Goal: Information Seeking & Learning: Learn about a topic

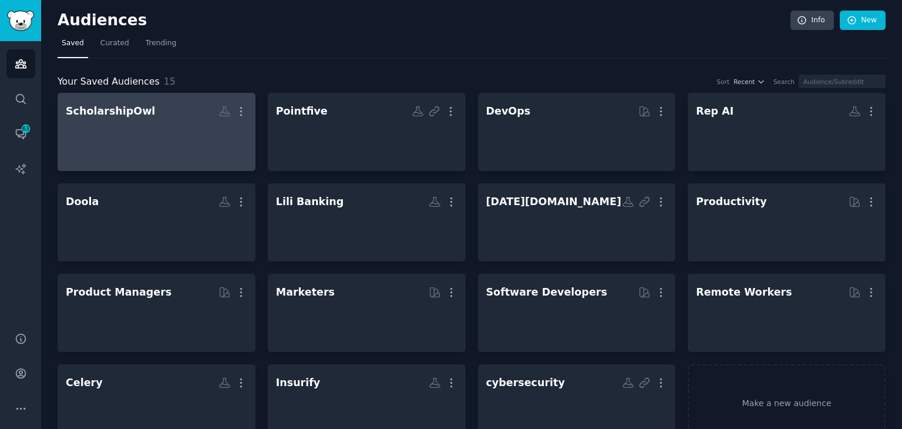
click at [142, 115] on h2 "ScholarshipOwl More" at bounding box center [157, 111] width 182 height 21
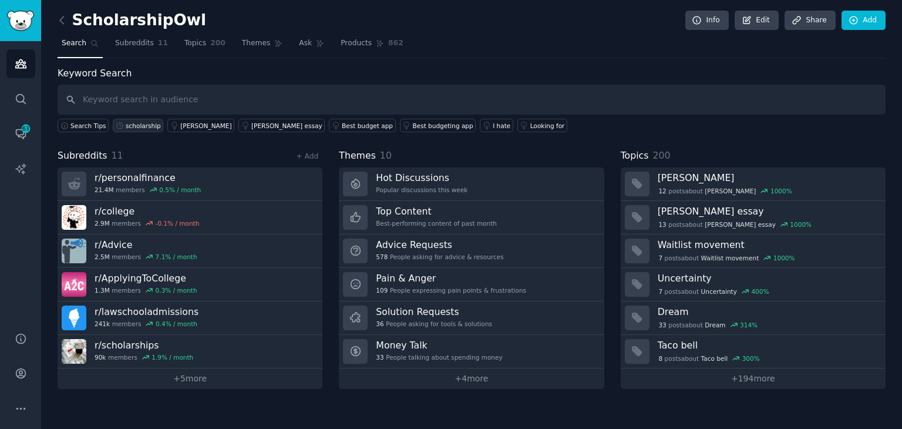
click at [130, 123] on div "scholarship" at bounding box center [143, 126] width 35 height 8
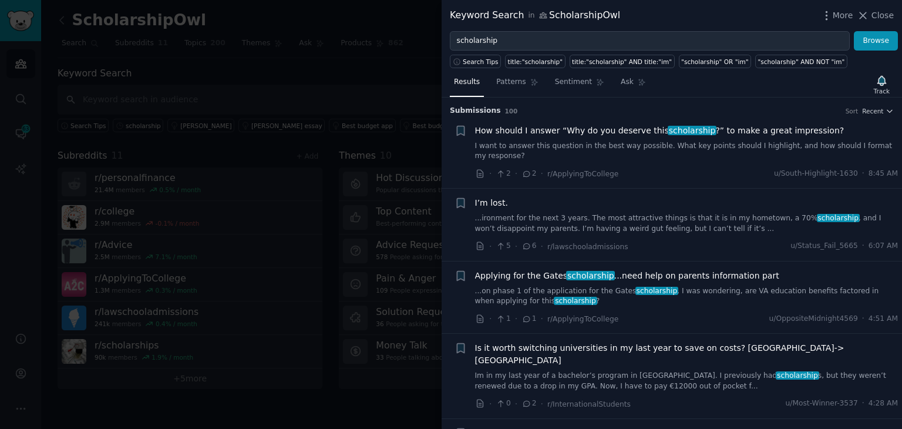
click at [746, 141] on link "I want to answer this question in the best way possible. What key points should…" at bounding box center [687, 151] width 424 height 21
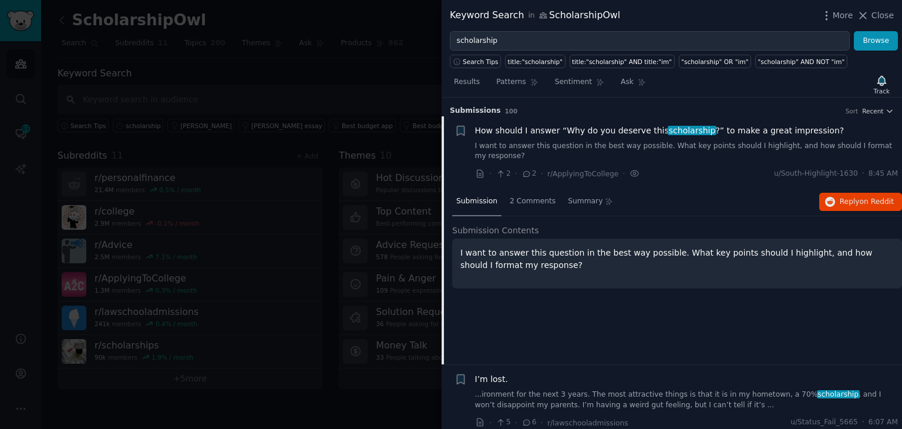
scroll to position [18, 0]
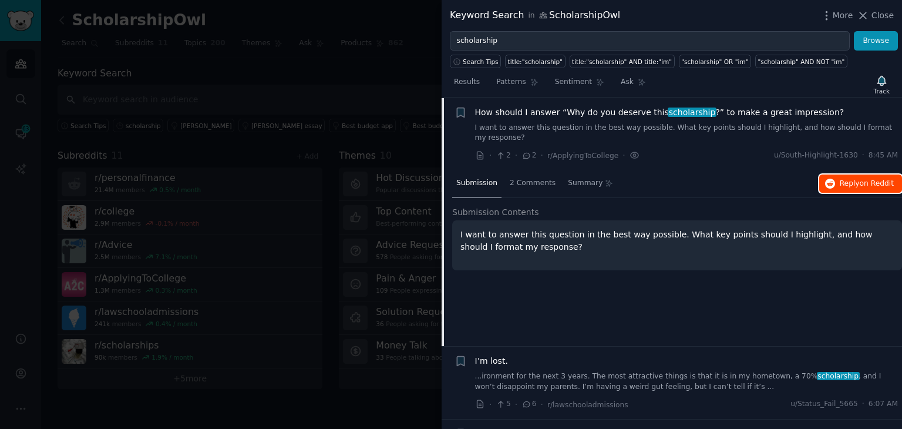
click at [837, 174] on button "Reply on Reddit" at bounding box center [861, 183] width 83 height 19
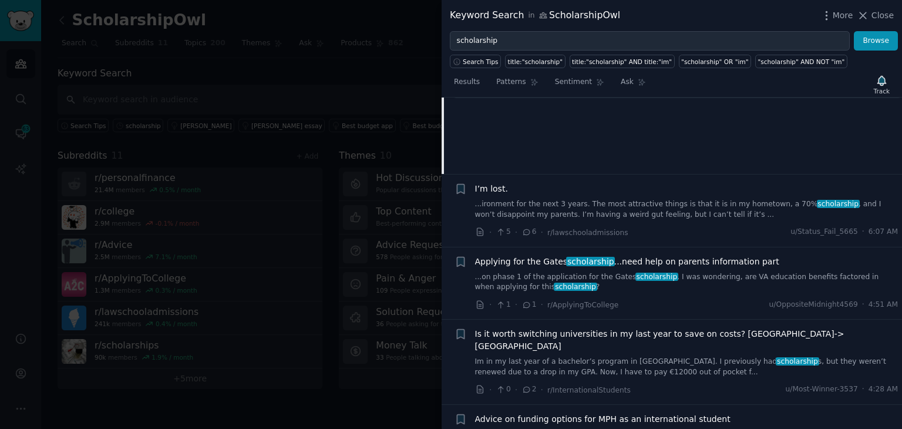
scroll to position [194, 0]
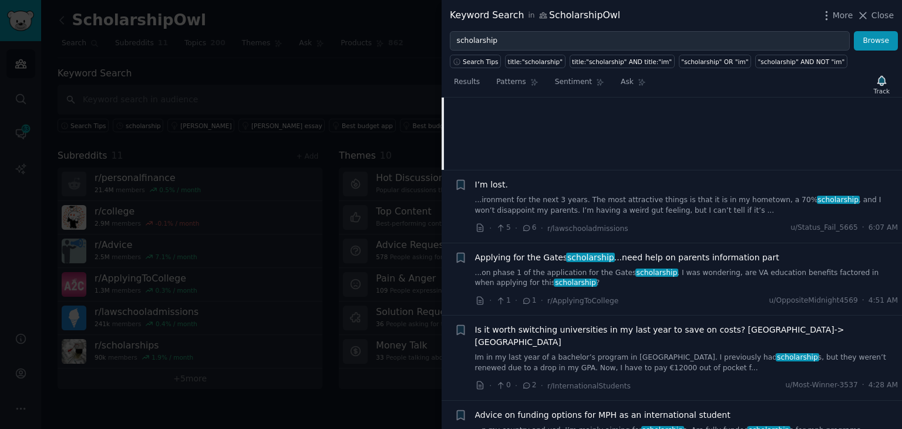
click at [625, 271] on link "...on phase 1 of the application for the Gates scholarship . I was wondering, a…" at bounding box center [687, 278] width 424 height 21
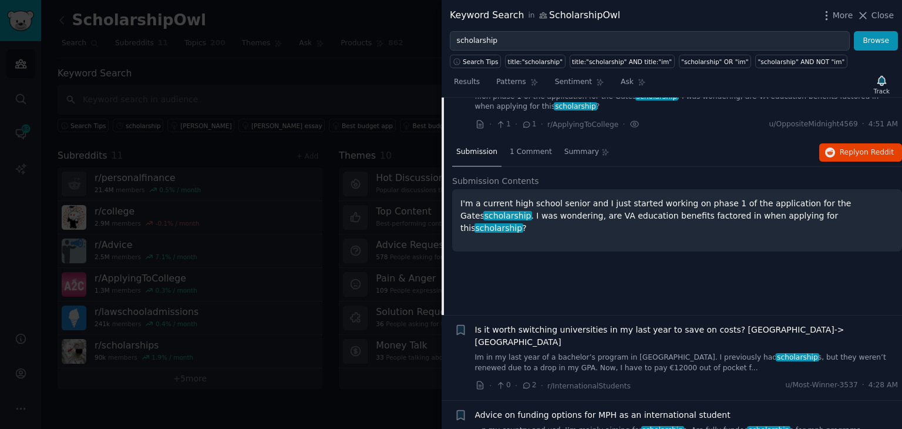
scroll to position [153, 0]
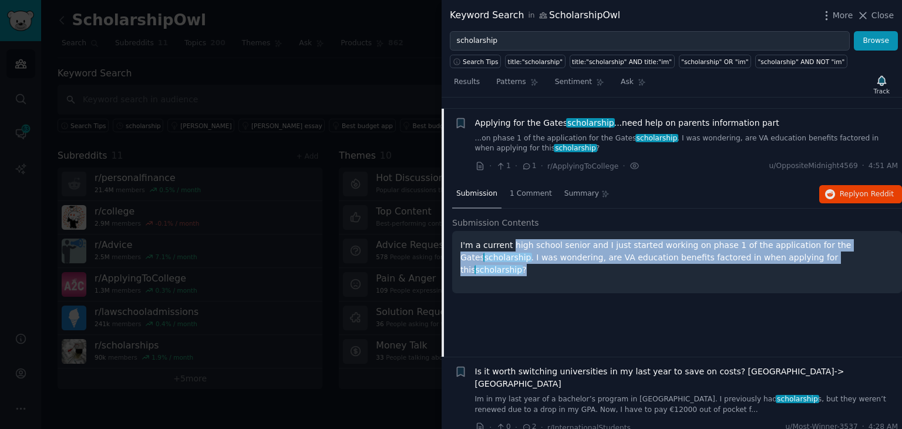
drag, startPoint x: 511, startPoint y: 233, endPoint x: 800, endPoint y: 242, distance: 289.2
click at [800, 242] on p "I'm a current high school senior and I just started working on phase 1 of the a…" at bounding box center [678, 257] width 434 height 37
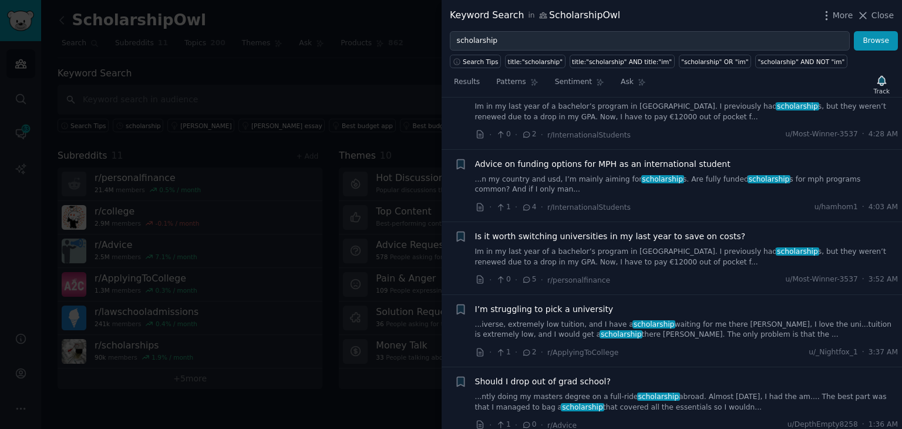
scroll to position [447, 0]
click at [592, 318] on link "...iverse, extremely low tuition, and I have a scholarship waiting for me there…" at bounding box center [687, 328] width 424 height 21
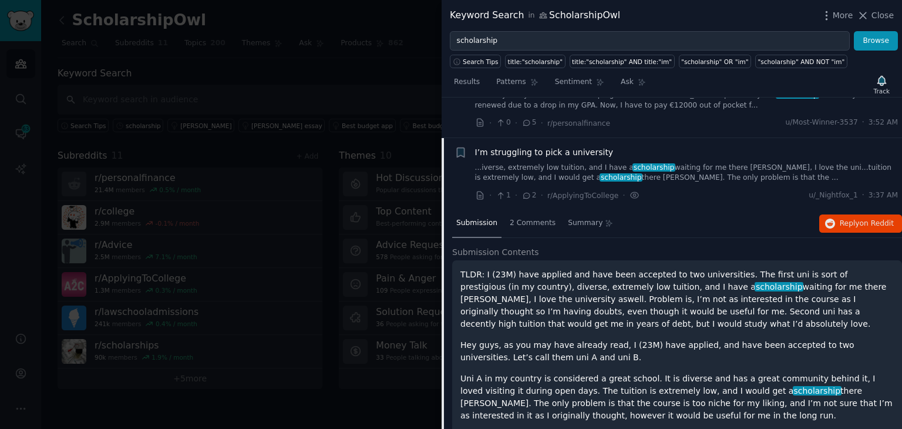
scroll to position [442, 0]
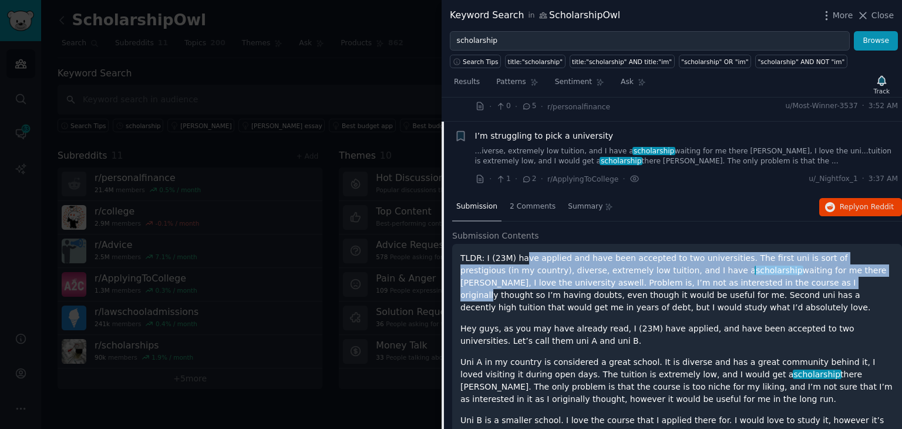
drag, startPoint x: 522, startPoint y: 231, endPoint x: 475, endPoint y: 304, distance: 87.2
click at [721, 255] on p "TLDR: I (23M) have applied and have been accepted to two universities. The firs…" at bounding box center [678, 283] width 434 height 62
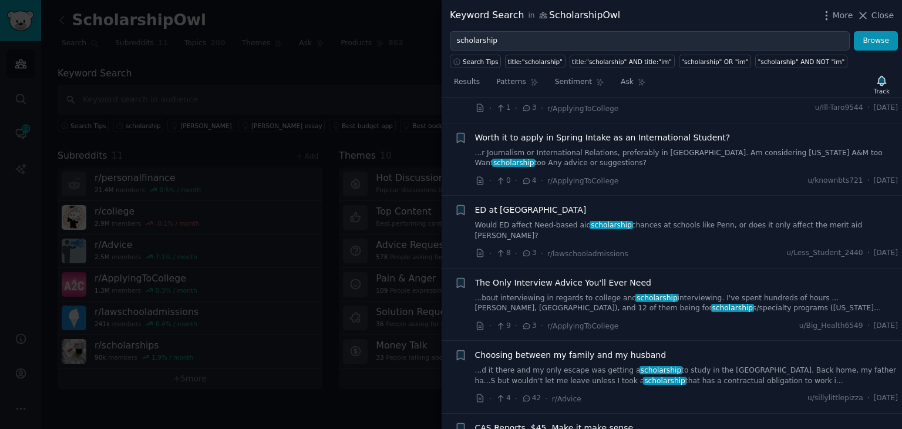
scroll to position [1265, 0]
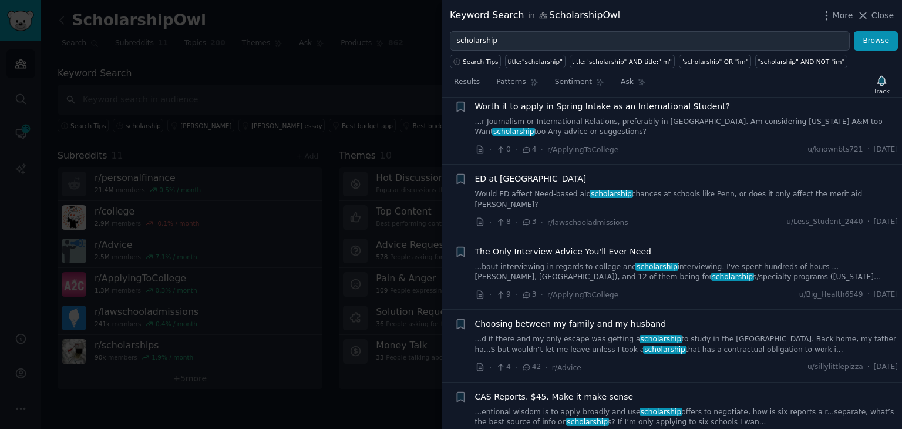
click at [256, 346] on div at bounding box center [451, 214] width 902 height 429
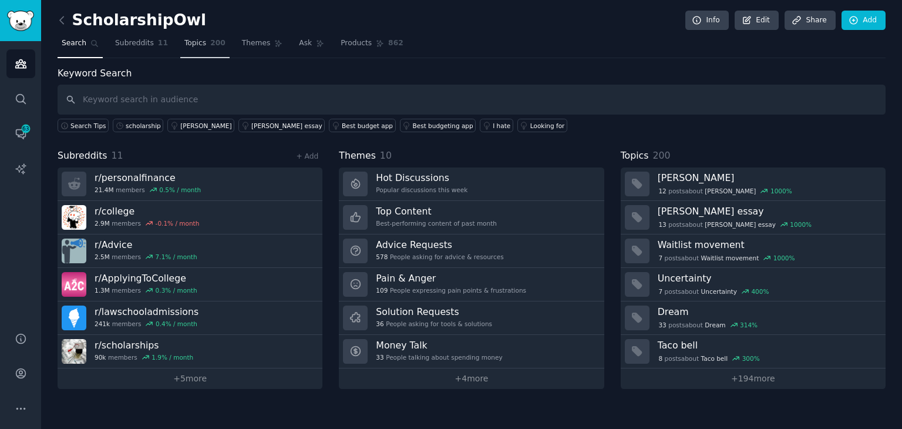
click at [184, 43] on span "Topics" at bounding box center [195, 43] width 22 height 11
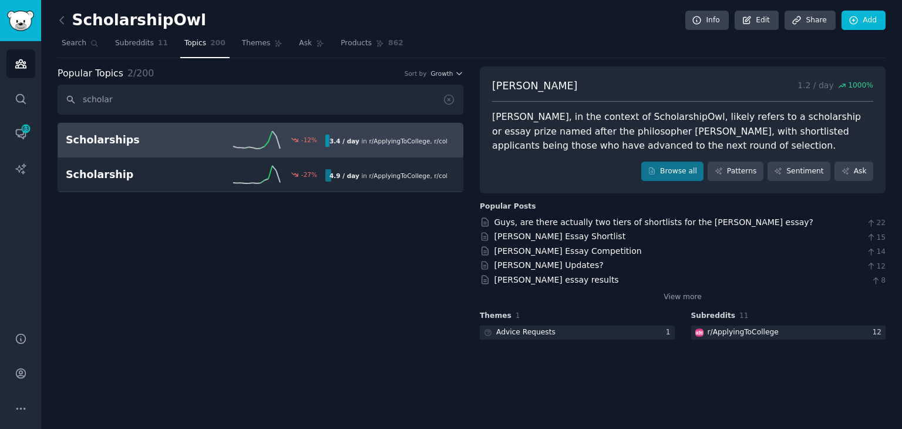
type input "scholar"
click at [152, 131] on div "Scholarships -12 % 3.4 / day in r/ ApplyingToCollege , r/ college , and 2 other…" at bounding box center [261, 140] width 390 height 18
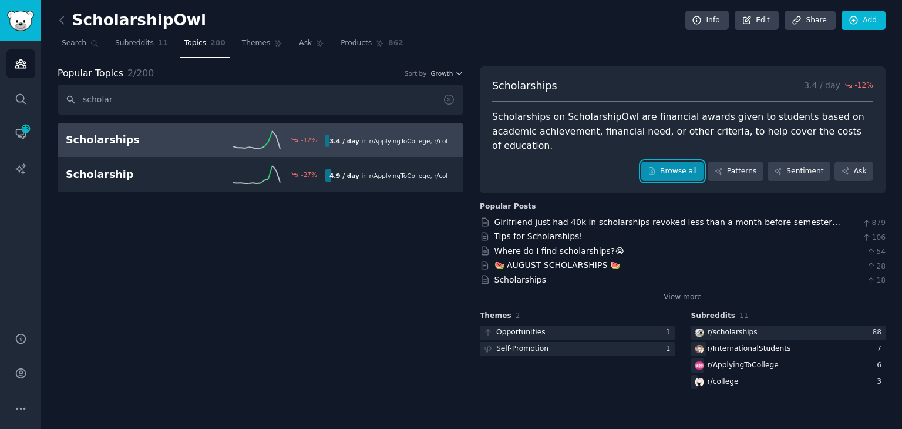
click at [698, 162] on link "Browse all" at bounding box center [673, 172] width 63 height 20
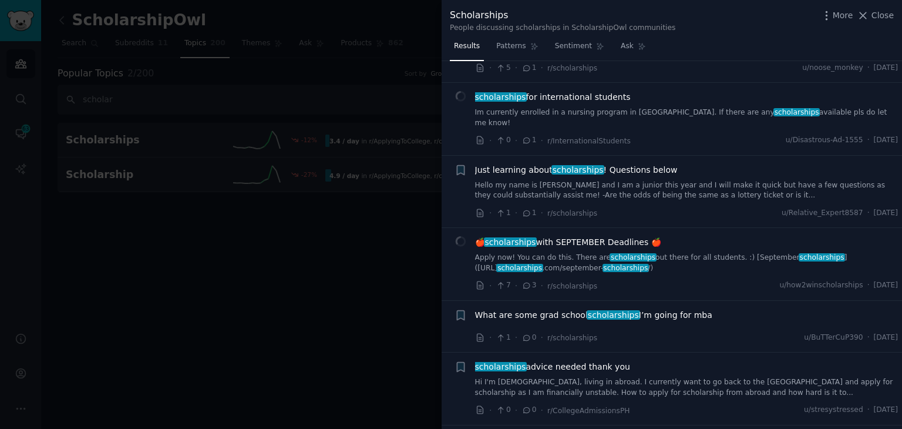
scroll to position [118, 0]
click at [677, 236] on div "🍎 scholarships with SEPTEMBER Deadlines 🍎" at bounding box center [687, 242] width 424 height 12
click at [675, 254] on link "Apply now! You can do this. There are scholarships out there for all students. …" at bounding box center [687, 262] width 424 height 21
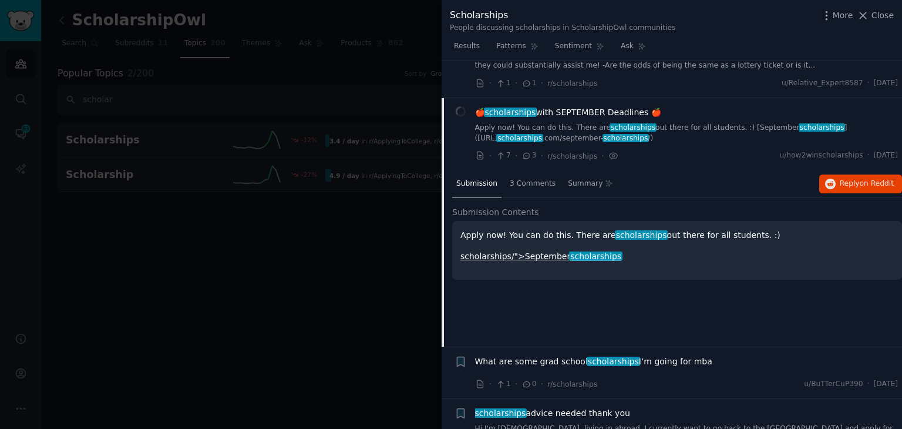
scroll to position [273, 0]
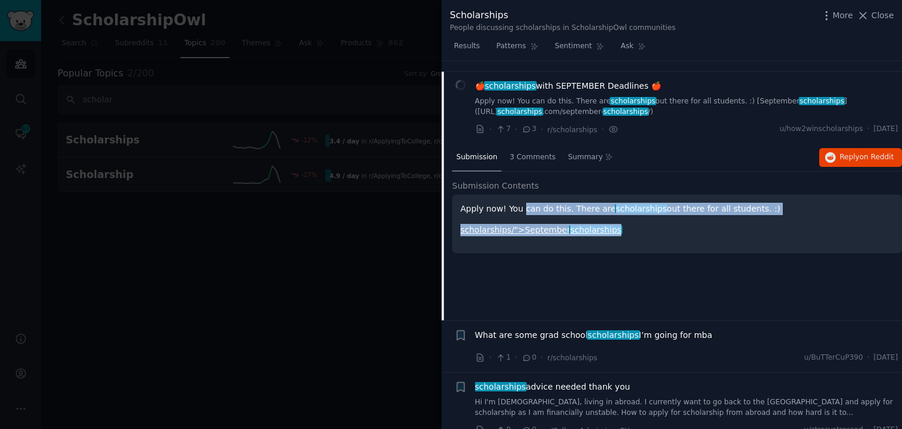
drag, startPoint x: 519, startPoint y: 199, endPoint x: 754, endPoint y: 203, distance: 235.0
click at [754, 203] on div "Apply now! You can do this. There are scholarships out there for all students. …" at bounding box center [678, 219] width 434 height 33
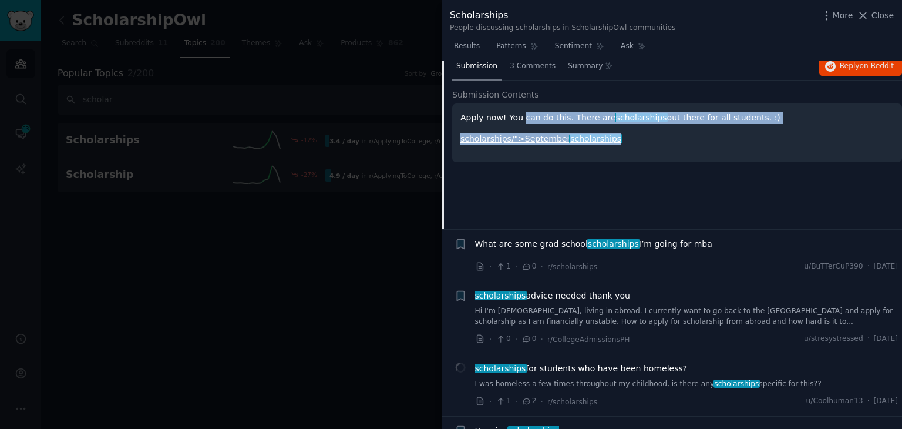
scroll to position [391, 0]
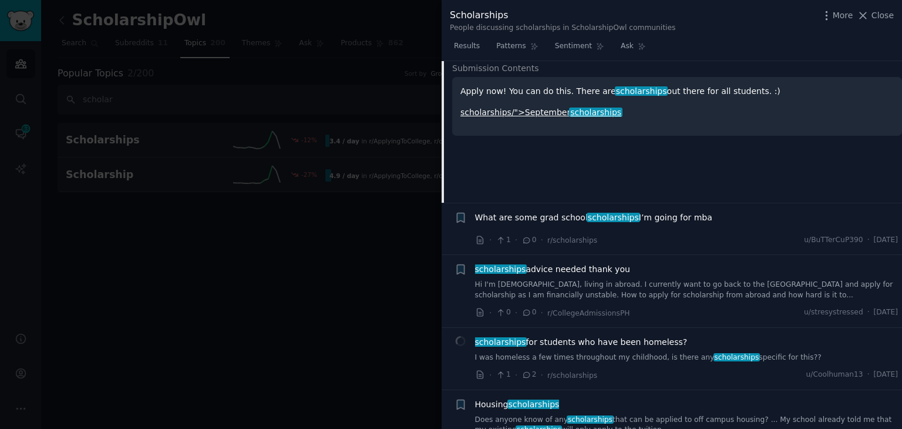
click at [687, 213] on div "What are some grad school scholarships I’m going for mba" at bounding box center [687, 220] width 424 height 16
click at [639, 283] on link "Hi I'm [DEMOGRAPHIC_DATA], living in abroad. I currently want to go back to the…" at bounding box center [687, 290] width 424 height 21
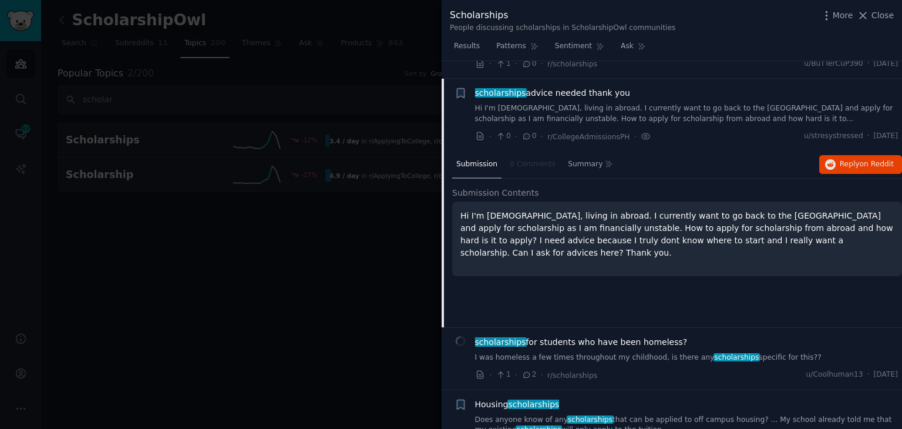
scroll to position [397, 0]
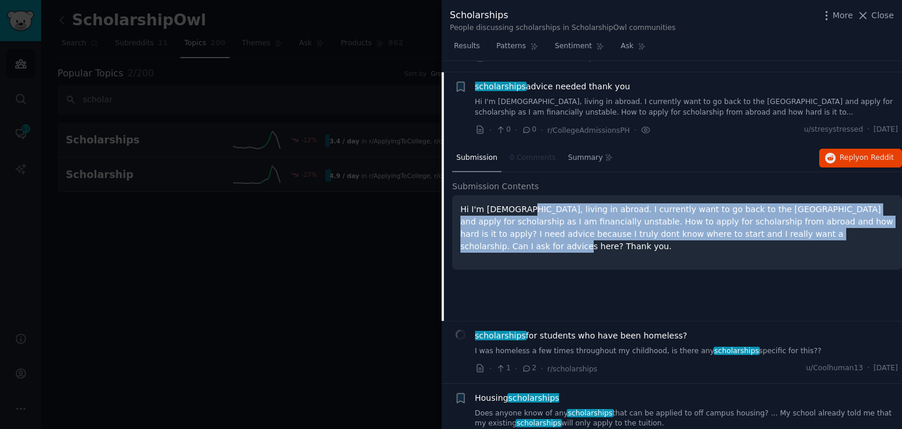
drag, startPoint x: 512, startPoint y: 193, endPoint x: 818, endPoint y: 216, distance: 306.4
click at [818, 216] on p "Hi I'm [DEMOGRAPHIC_DATA], living in abroad. I currently want to go back to the…" at bounding box center [678, 227] width 434 height 49
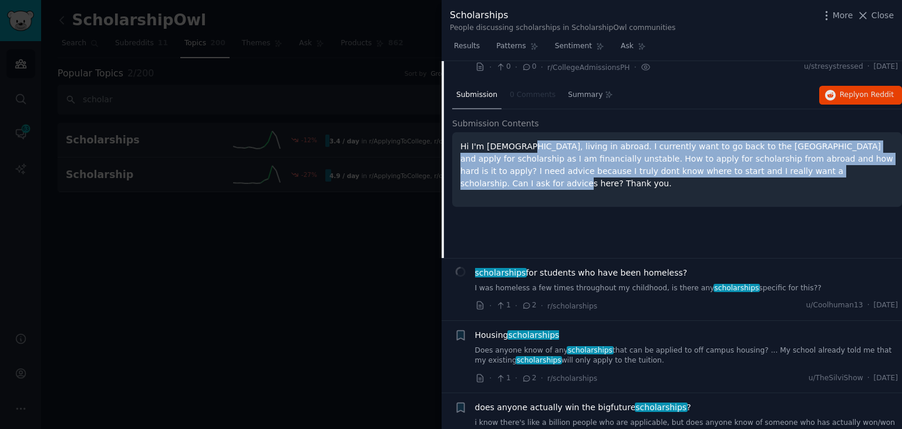
scroll to position [456, 0]
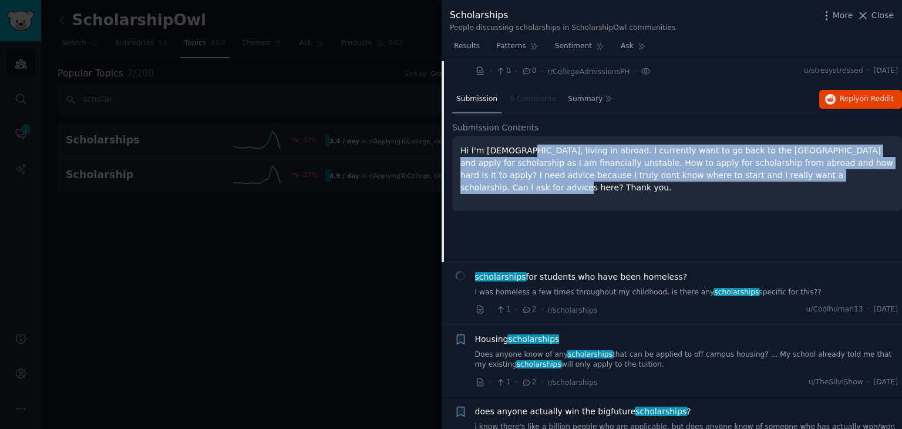
click at [617, 271] on span "scholarships for students who have been homeless?" at bounding box center [581, 277] width 213 height 12
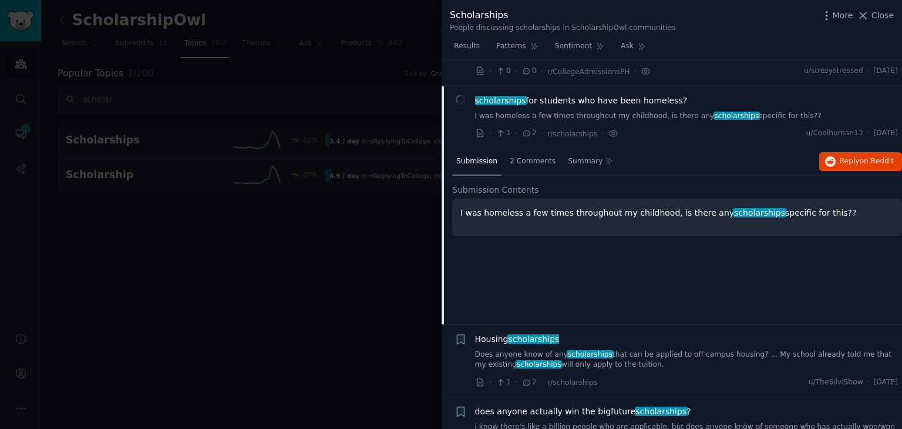
scroll to position [470, 0]
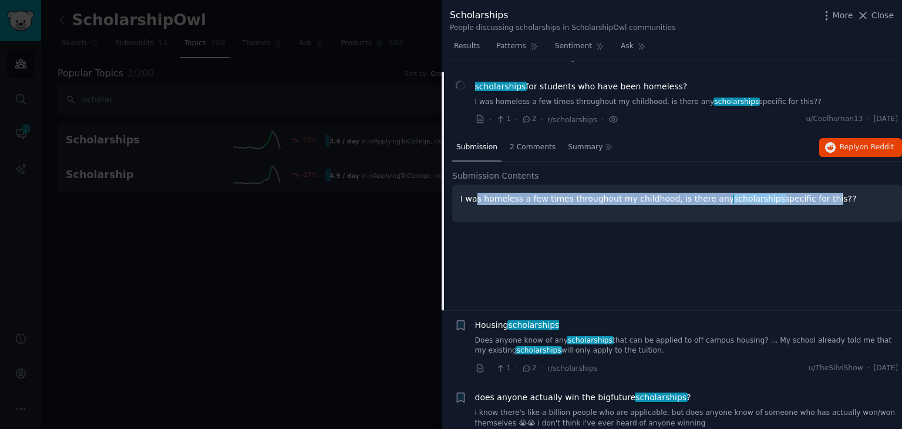
drag, startPoint x: 473, startPoint y: 182, endPoint x: 798, endPoint y: 214, distance: 327.1
click at [798, 214] on div "Submission Contents I was homeless a few times throughout my childhood, is ther…" at bounding box center [677, 202] width 450 height 65
